Goal: Information Seeking & Learning: Learn about a topic

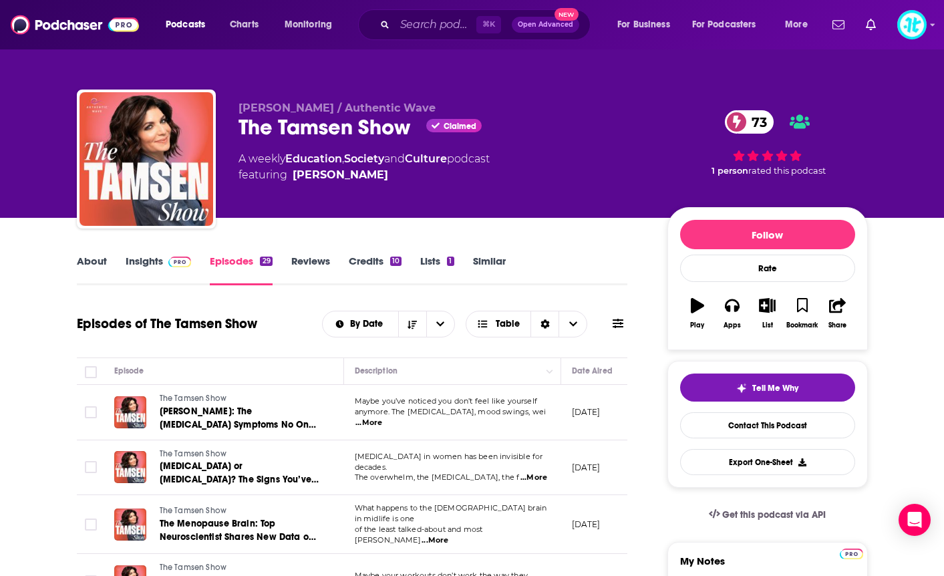
scroll to position [0, 113]
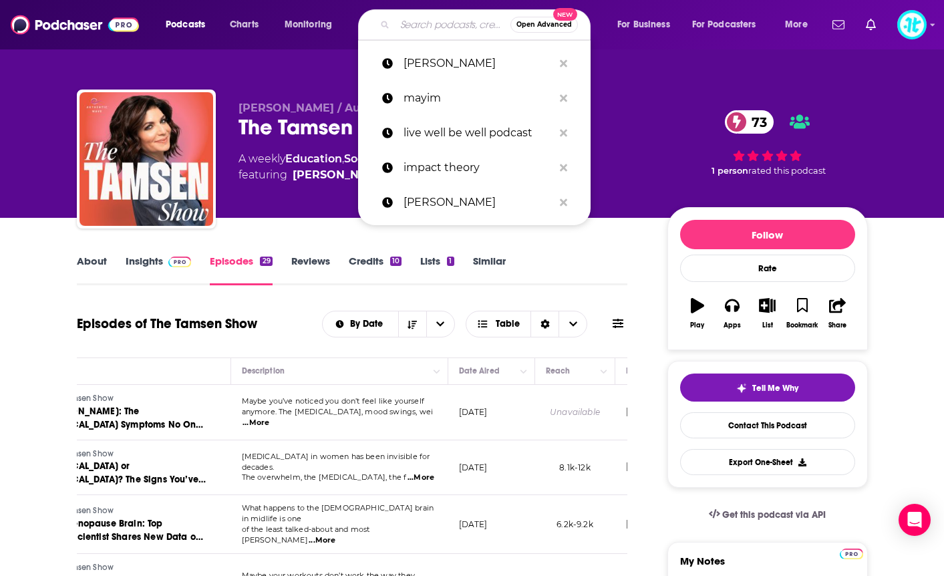
click at [439, 29] on input "Search podcasts, credits, & more..." at bounding box center [453, 24] width 116 height 21
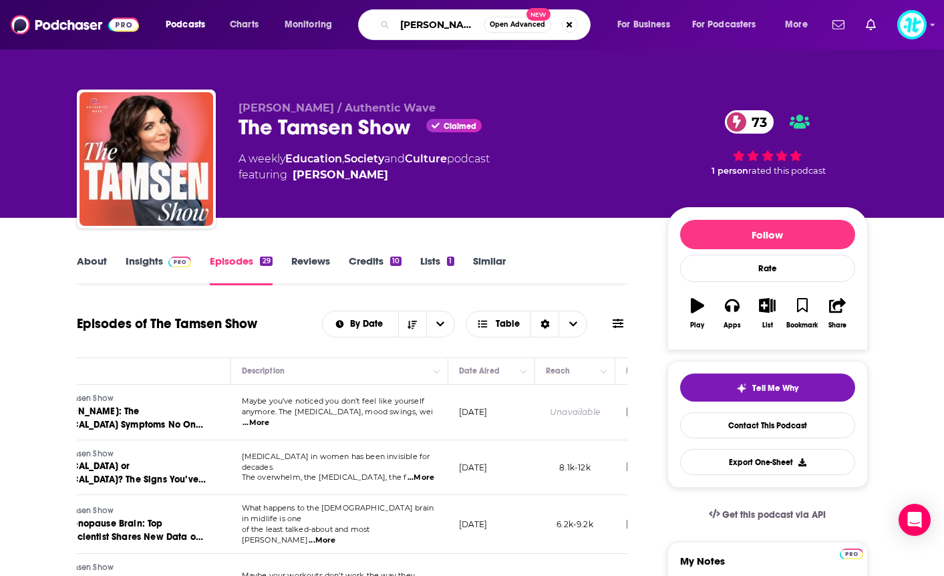
type input "[PERSON_NAME]"
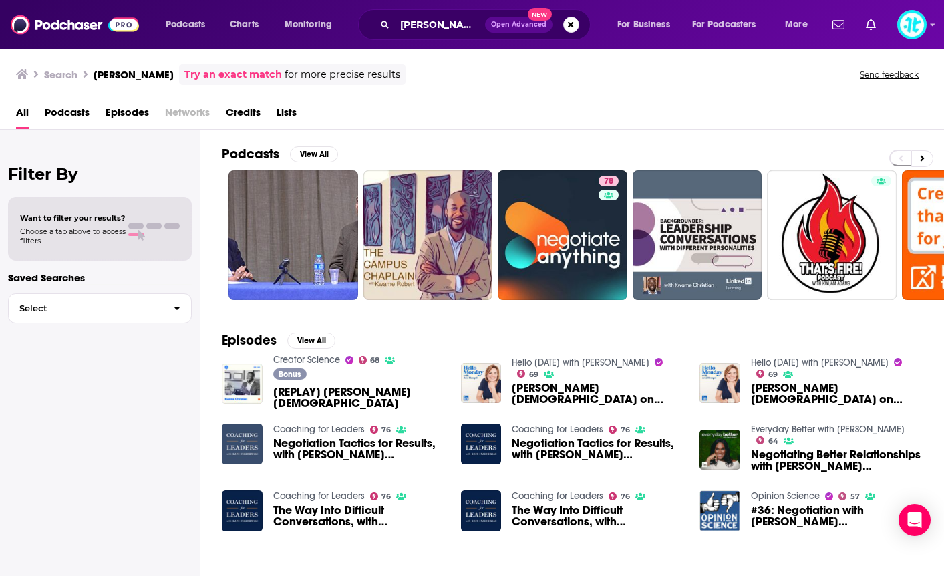
click at [238, 443] on img "Negotiation Tactics for Results, with Kwame Christian" at bounding box center [242, 443] width 41 height 41
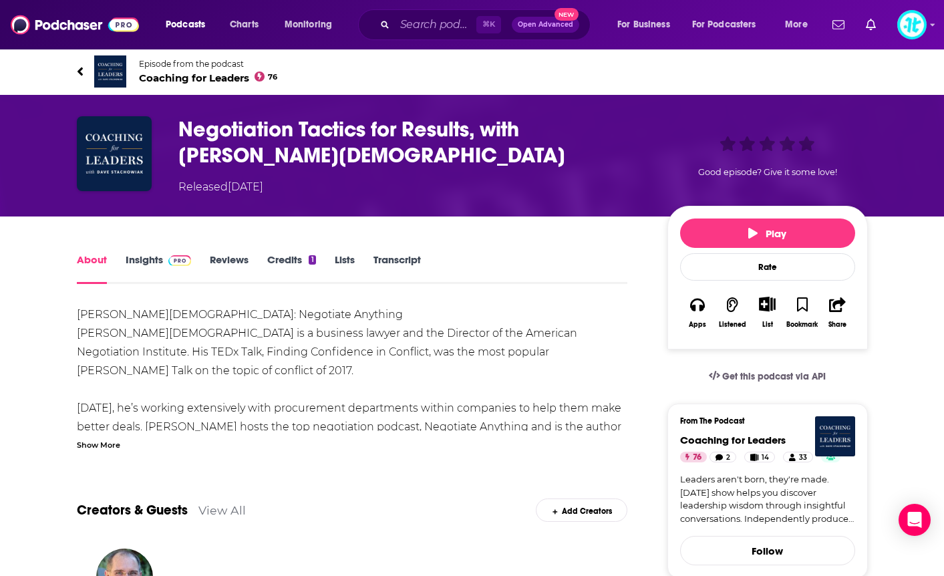
click at [155, 75] on span "Coaching for Leaders 76" at bounding box center [208, 77] width 139 height 13
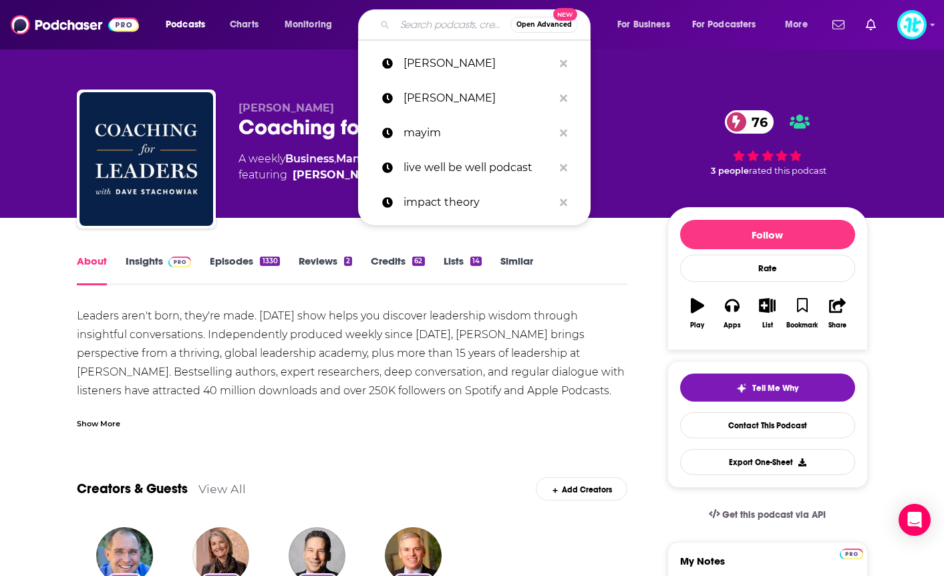
click at [399, 24] on input "Search podcasts, credits, & more..." at bounding box center [453, 24] width 116 height 21
click at [397, 57] on link "[PERSON_NAME]" at bounding box center [474, 63] width 232 height 35
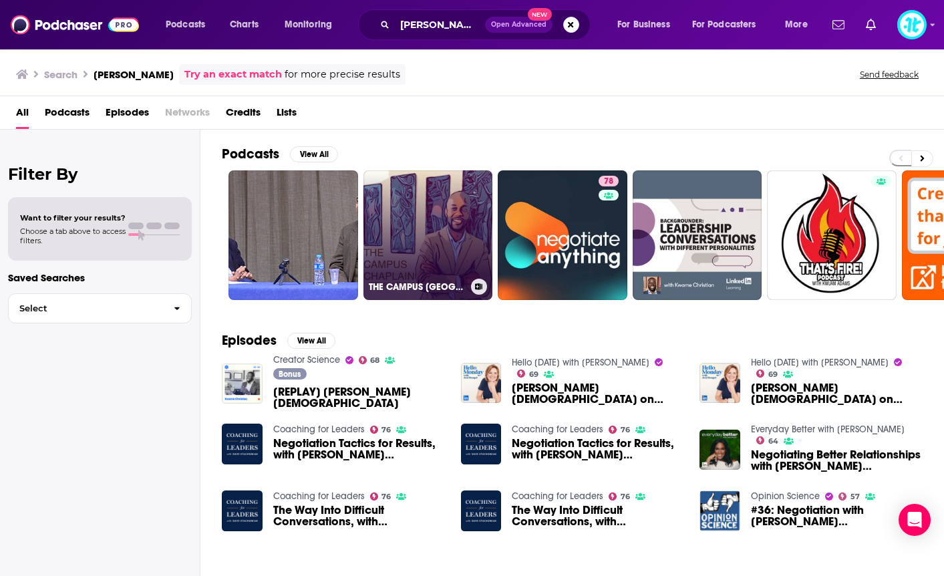
click at [437, 179] on link "THE CAMPUS [GEOGRAPHIC_DATA]" at bounding box center [428, 235] width 130 height 130
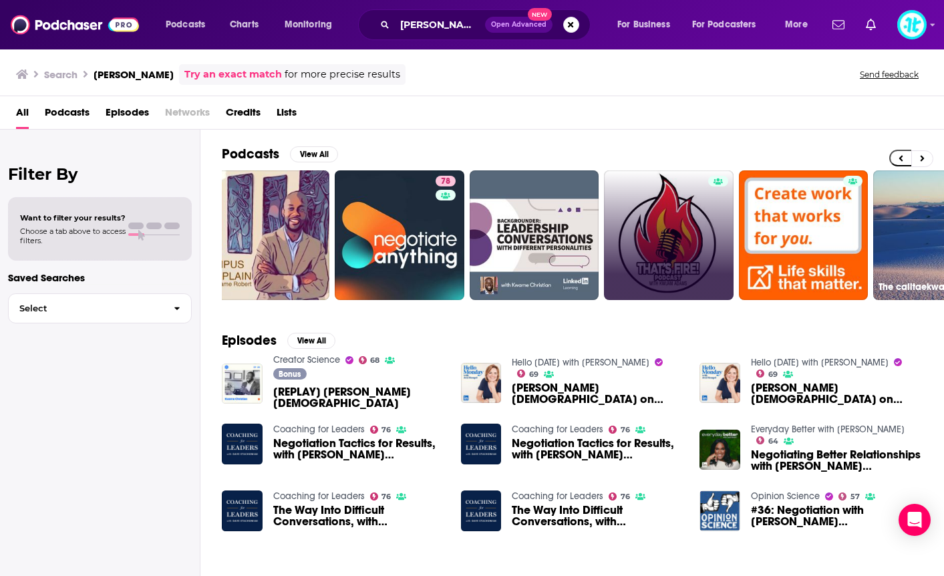
scroll to position [0, 55]
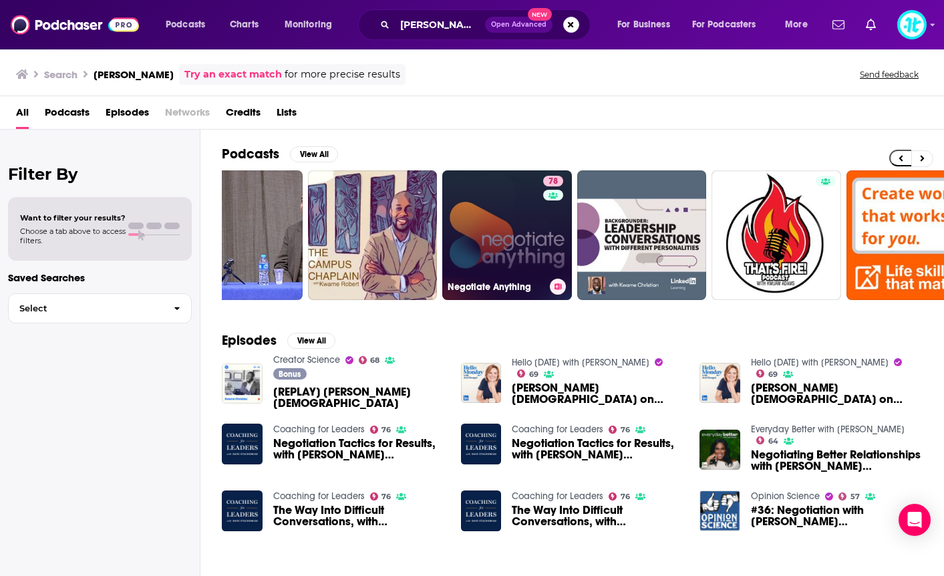
click at [520, 234] on link "78 Negotiate Anything" at bounding box center [507, 235] width 130 height 130
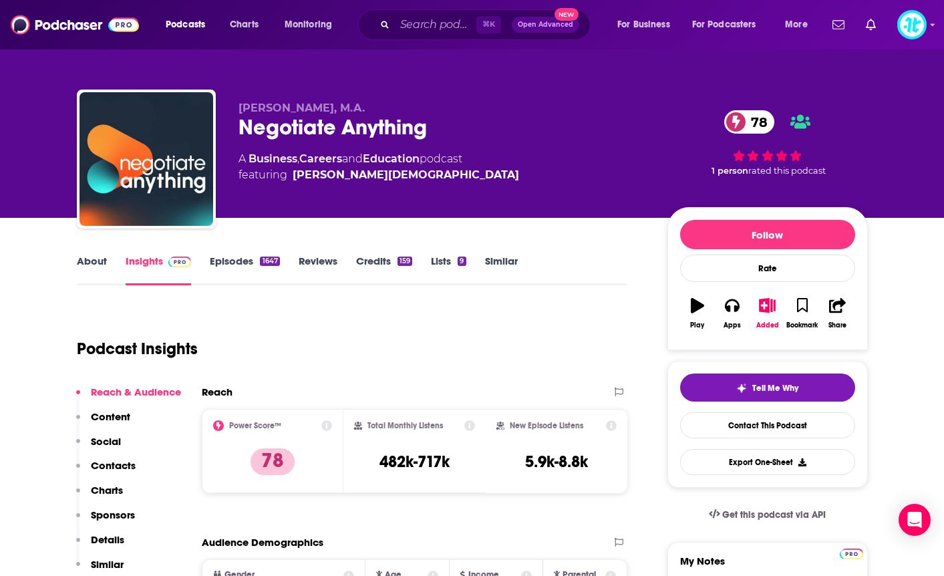
click at [243, 260] on link "Episodes 1647" at bounding box center [244, 269] width 69 height 31
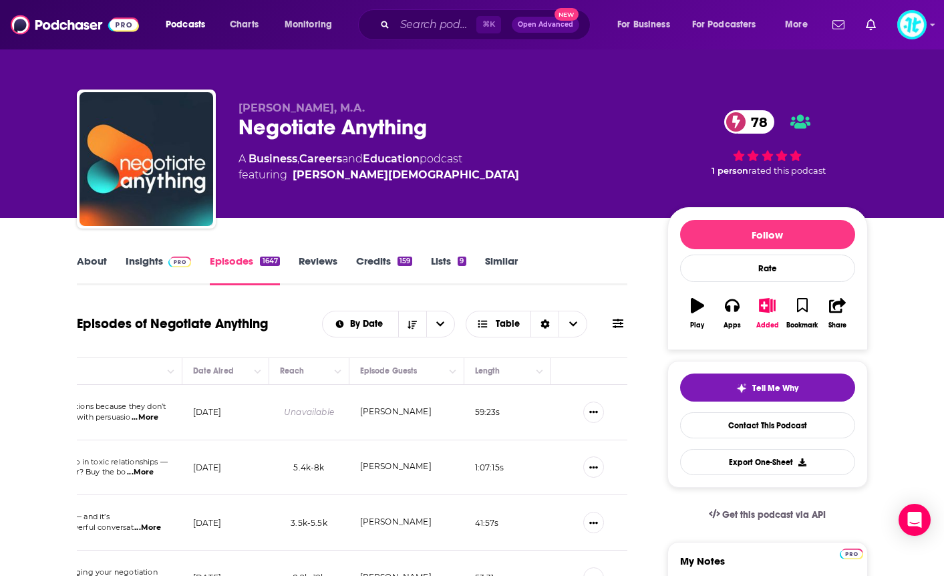
click at [134, 262] on link "Insights" at bounding box center [159, 269] width 66 height 31
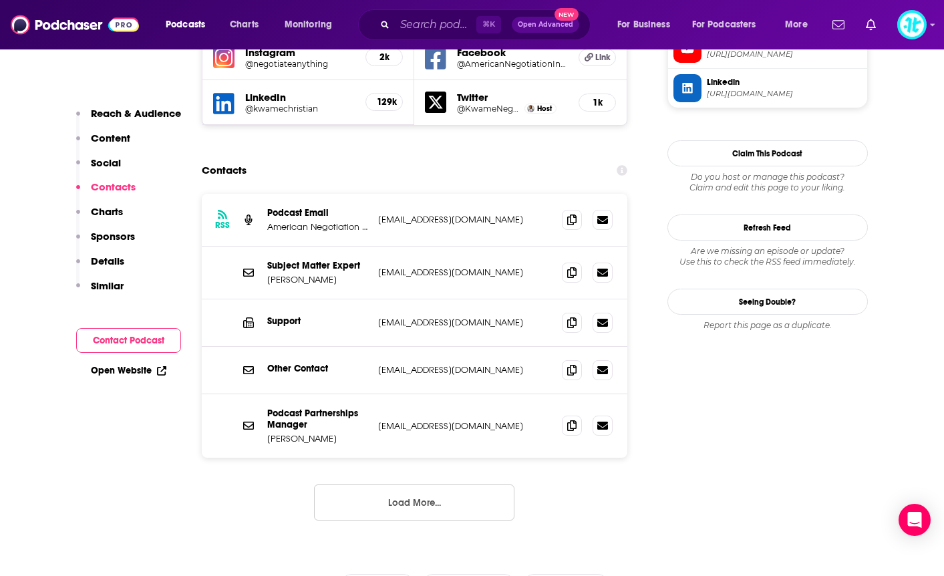
scroll to position [1299, 0]
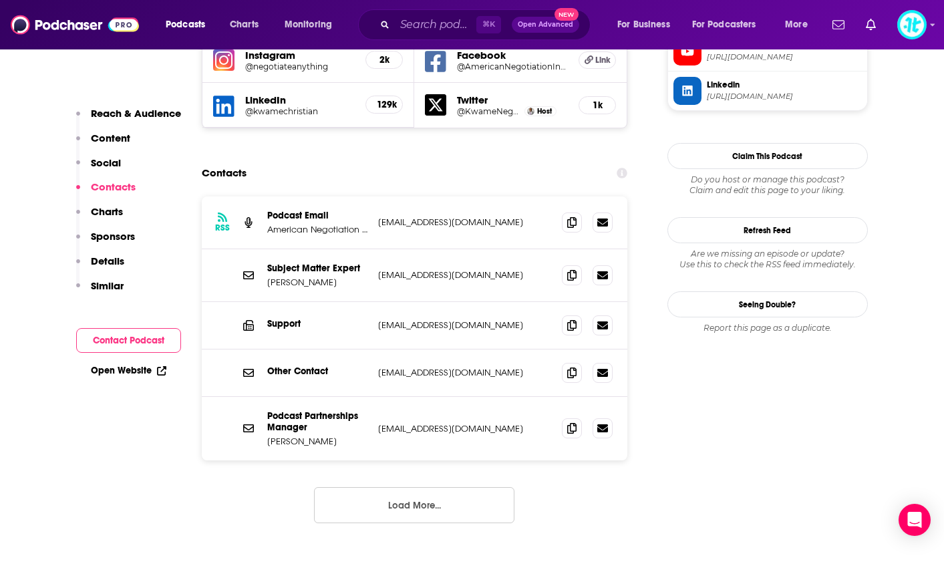
click at [387, 487] on button "Load More..." at bounding box center [414, 505] width 200 height 36
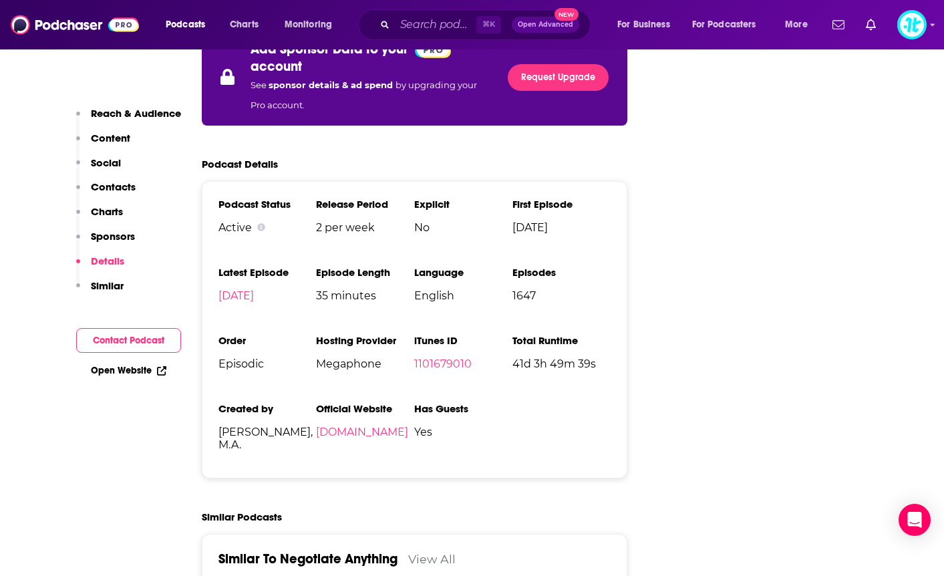
scroll to position [2731, 0]
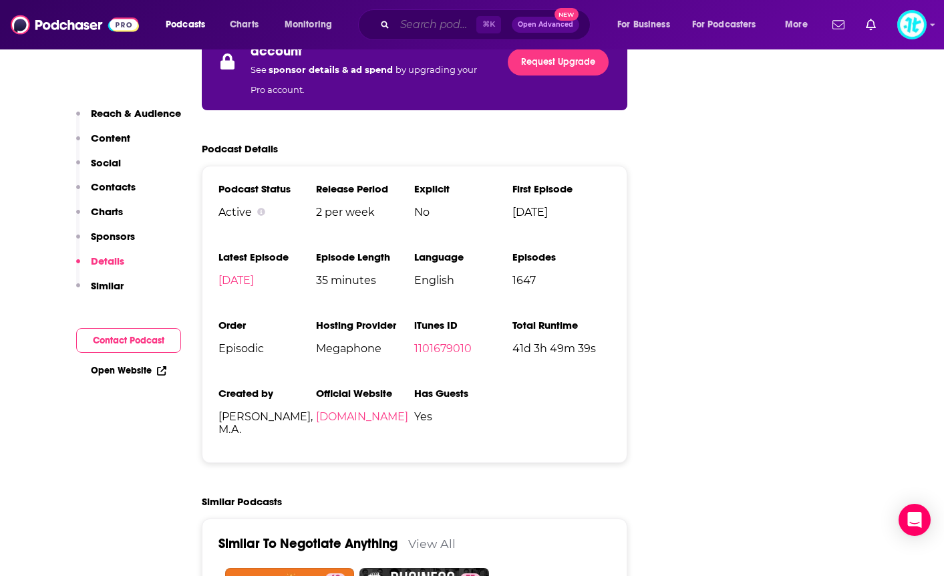
click at [437, 26] on input "Search podcasts, credits, & more..." at bounding box center [435, 24] width 81 height 21
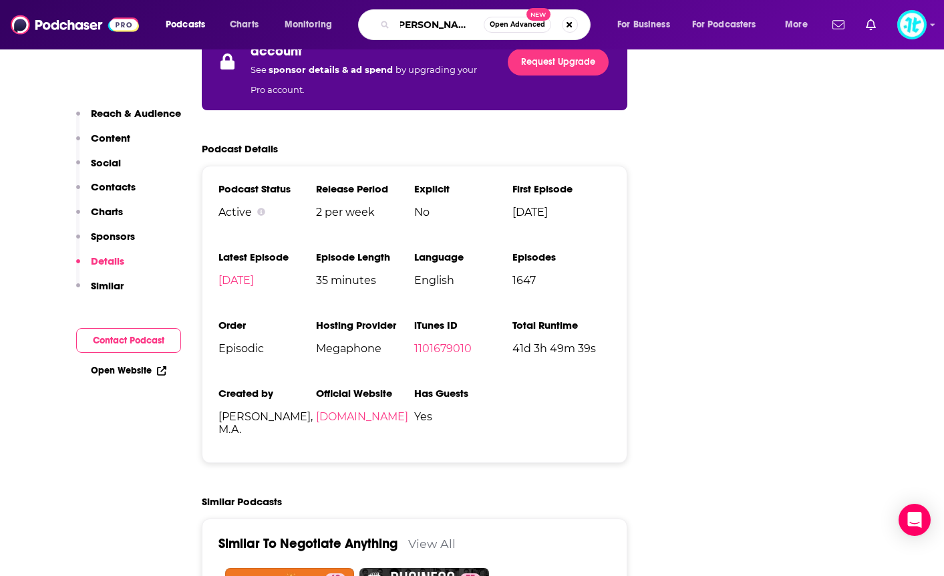
type input "[PERSON_NAME] [PERSON_NAME]"
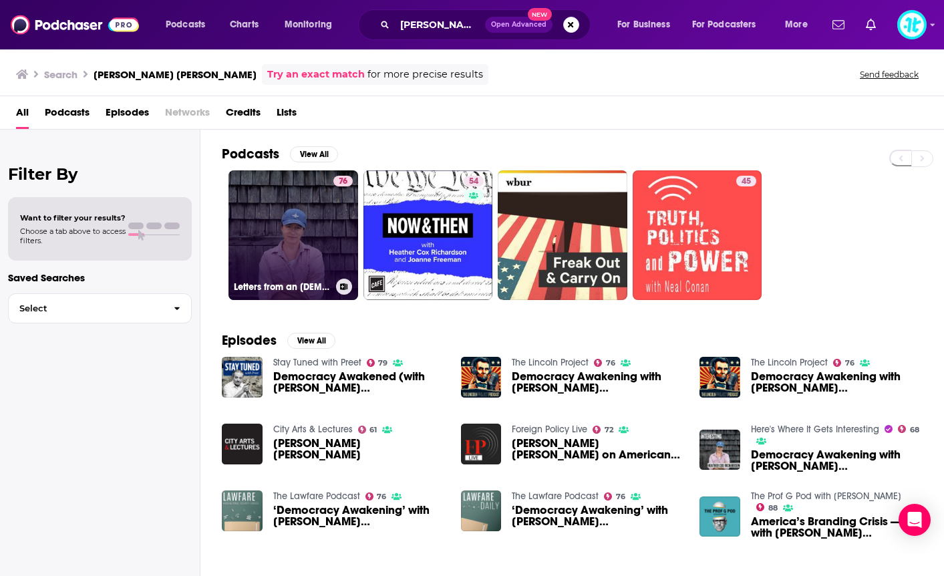
click at [309, 211] on link "76 Letters from an [DEMOGRAPHIC_DATA]" at bounding box center [293, 235] width 130 height 130
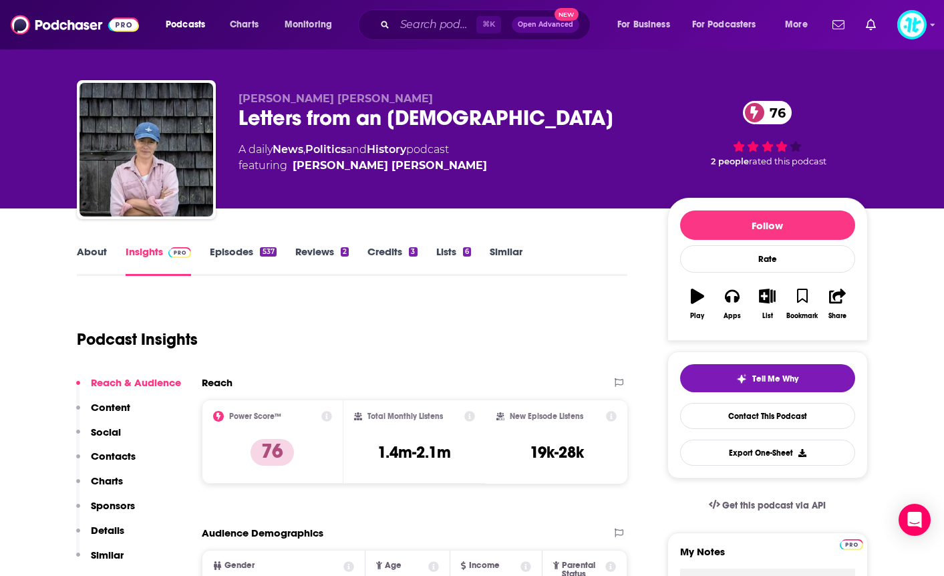
scroll to position [8, 0]
